Goal: Task Accomplishment & Management: Manage account settings

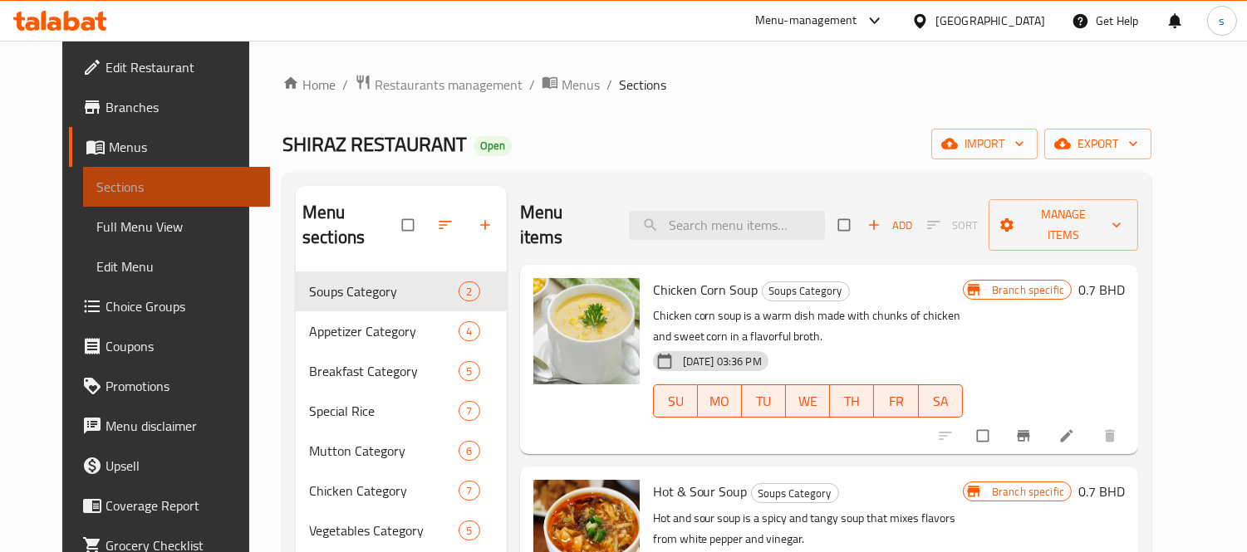
click at [164, 184] on span "Sections" at bounding box center [176, 187] width 161 height 20
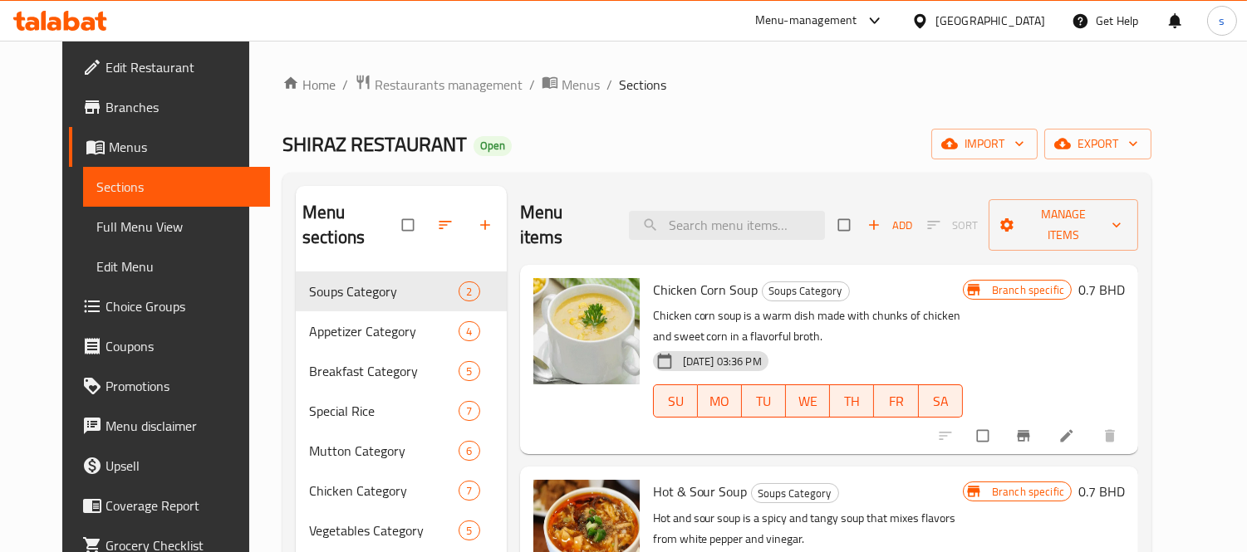
click at [884, 18] on icon at bounding box center [875, 21] width 20 height 20
click at [835, 193] on div "Restaurant-Management" at bounding box center [786, 183] width 130 height 18
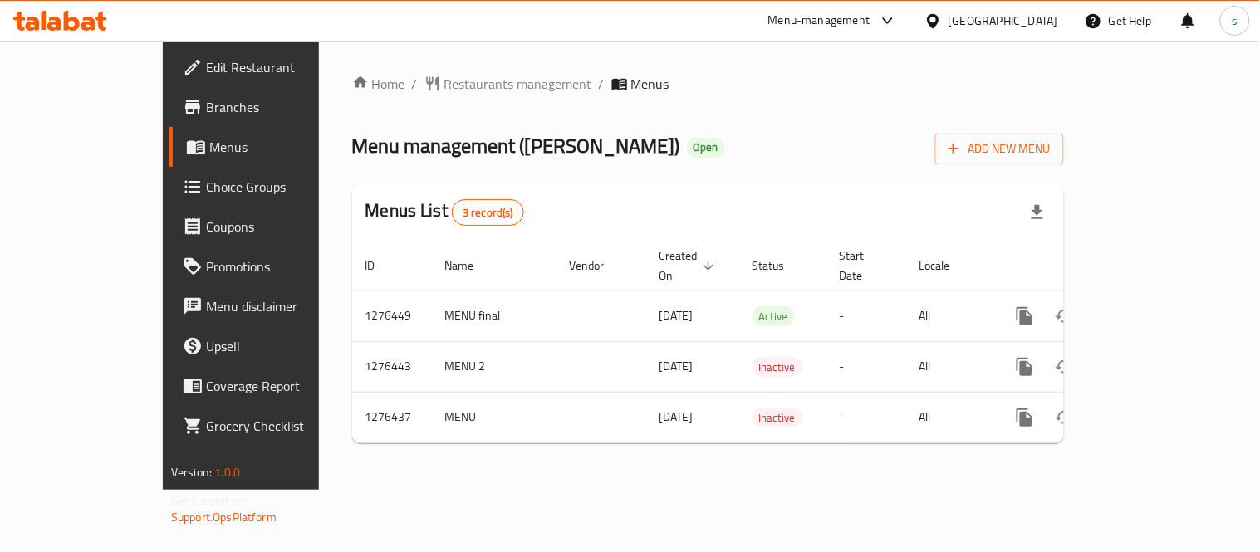
click at [892, 18] on icon at bounding box center [887, 20] width 10 height 7
click at [627, 88] on ol "Home / Restaurants management / Menus" at bounding box center [708, 84] width 712 height 20
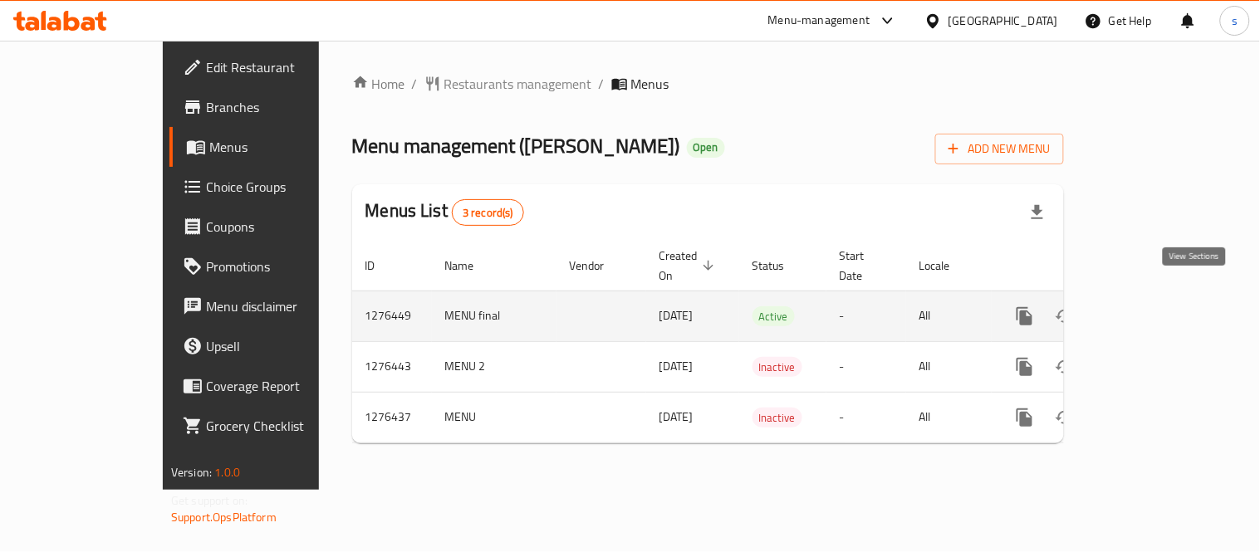
click at [1164, 299] on link "enhanced table" at bounding box center [1144, 316] width 40 height 40
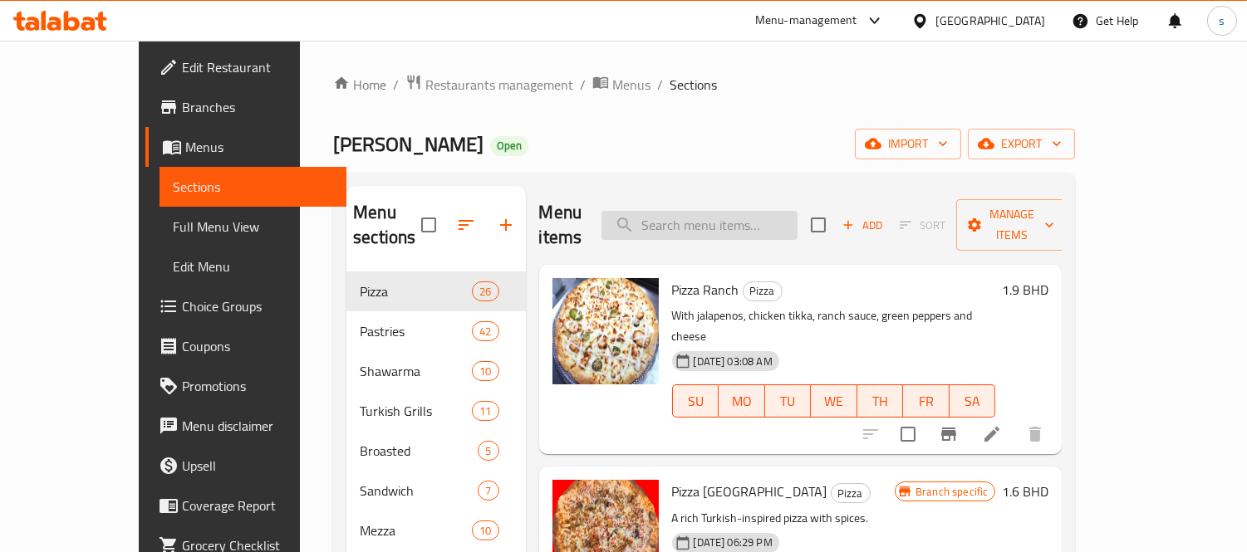
click at [718, 218] on input "search" at bounding box center [699, 225] width 196 height 29
paste input "Full Chicken Plate"
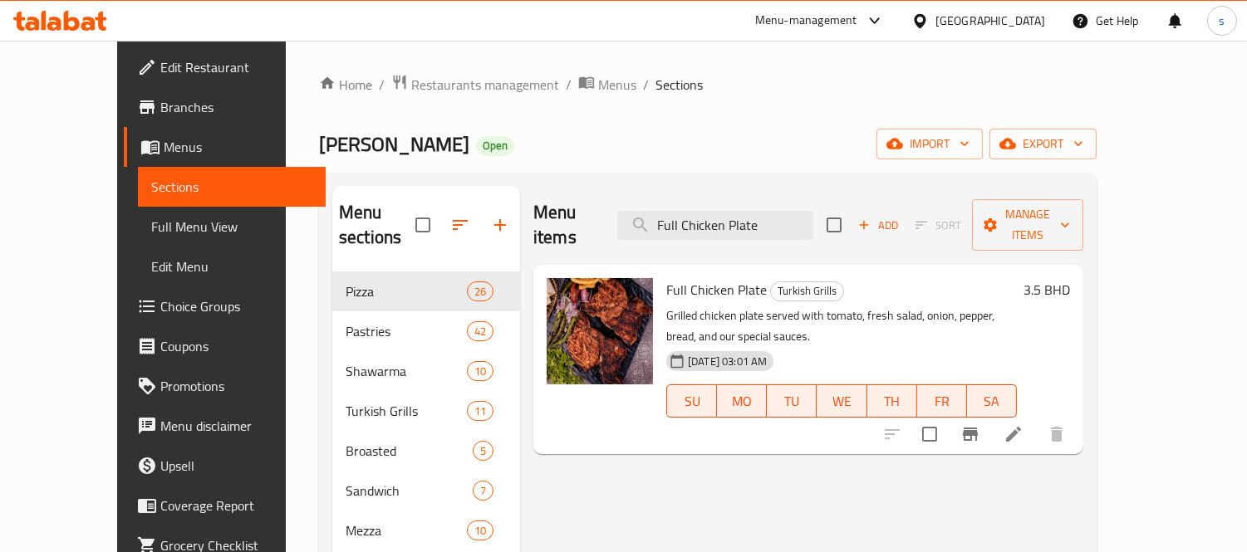
type input "Full Chicken Plate"
click at [1026, 20] on div "[GEOGRAPHIC_DATA]" at bounding box center [990, 21] width 110 height 18
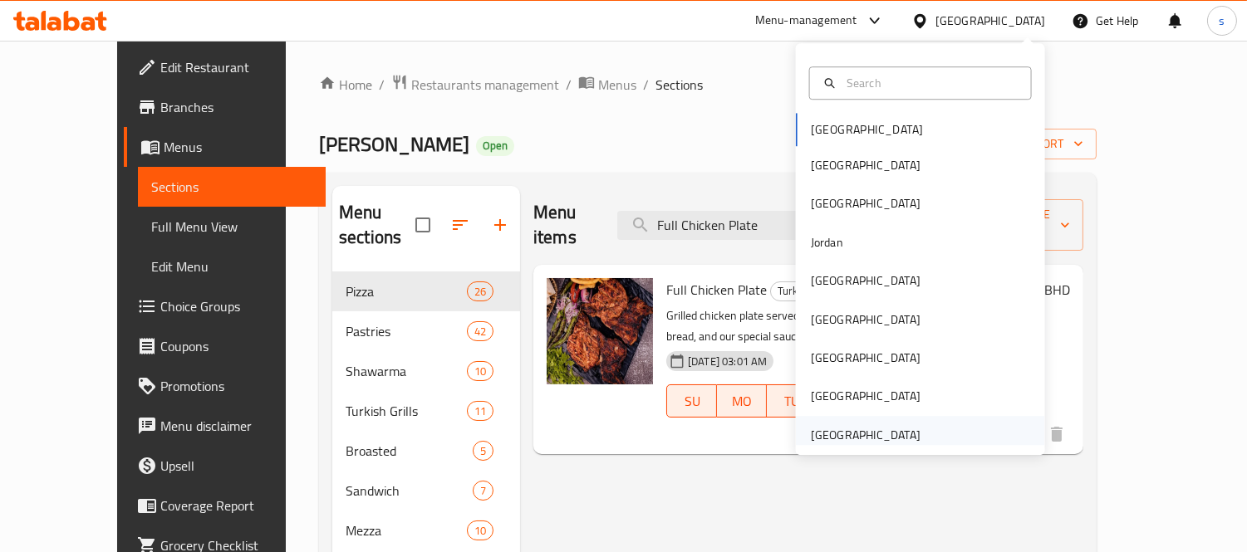
click at [859, 434] on div "[GEOGRAPHIC_DATA]" at bounding box center [866, 435] width 110 height 18
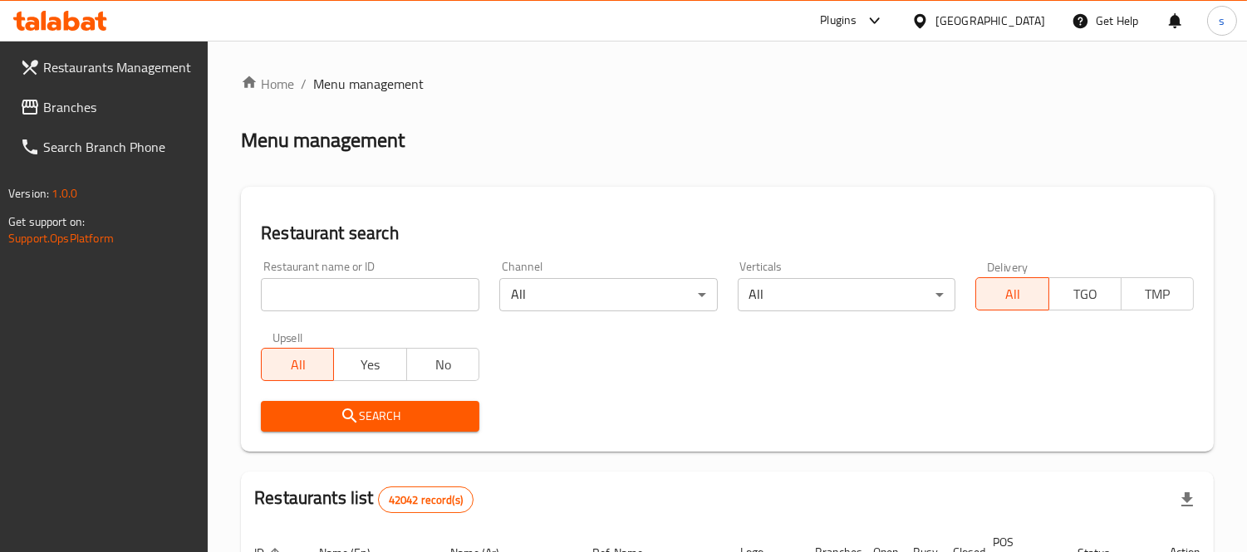
click at [38, 112] on icon at bounding box center [30, 107] width 20 height 20
